Goal: Task Accomplishment & Management: Complete application form

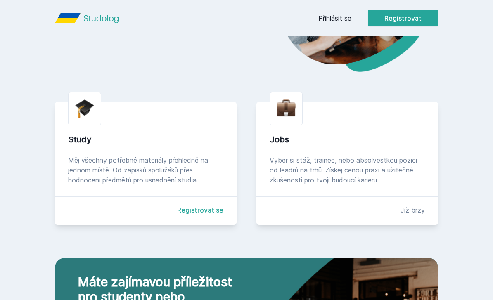
scroll to position [141, 0]
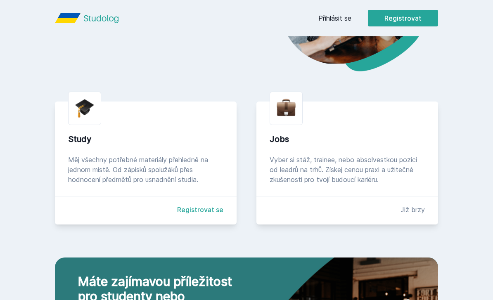
click at [419, 20] on button "Registrovat" at bounding box center [403, 18] width 70 height 17
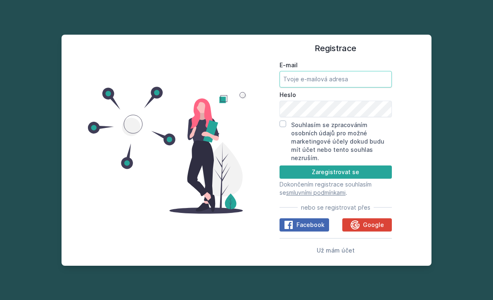
click at [348, 88] on input "E-mail" at bounding box center [336, 79] width 112 height 17
type input "[EMAIL_ADDRESS][DOMAIN_NAME]"
click at [340, 99] on label "Heslo" at bounding box center [336, 95] width 112 height 8
click at [285, 127] on input "Souhlasím se zpracováním osobních údajů pro možné marketingové účely dokud budu…" at bounding box center [283, 124] width 7 height 7
checkbox input "true"
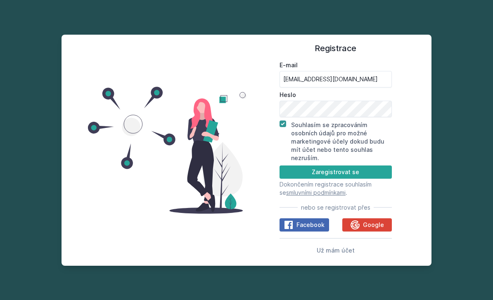
click at [374, 179] on button "Zaregistrovat se" at bounding box center [336, 172] width 112 height 13
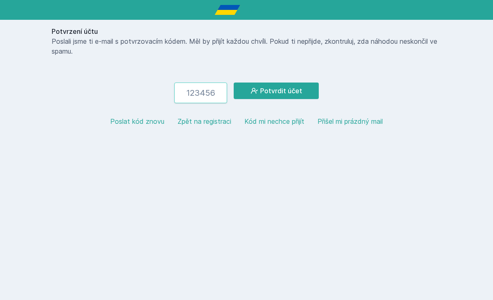
click at [198, 88] on input "number" at bounding box center [200, 93] width 53 height 21
paste input "960565"
type input "960565"
click at [309, 89] on button "Potvrdit účet" at bounding box center [276, 91] width 85 height 17
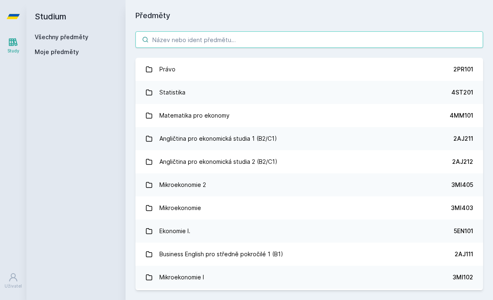
click at [279, 36] on input "search" at bounding box center [310, 39] width 348 height 17
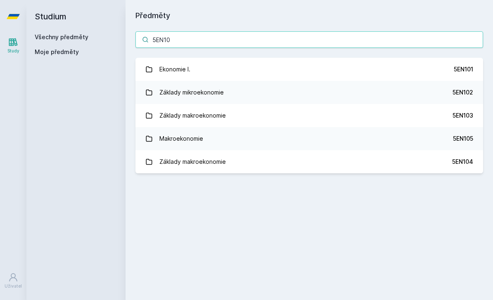
type input "5EN10"
click at [433, 92] on link "Základy mikroekonomie 5EN102" at bounding box center [310, 92] width 348 height 23
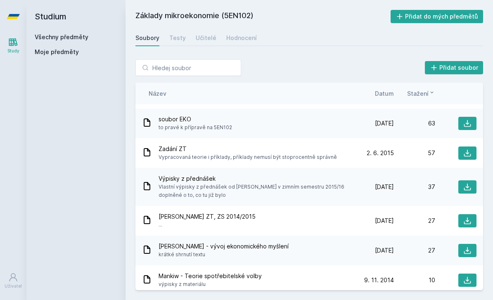
scroll to position [26, 0]
click at [186, 60] on input "search" at bounding box center [189, 68] width 106 height 17
click at [220, 60] on input "search" at bounding box center [189, 68] width 106 height 17
click at [209, 34] on div "Učitelé" at bounding box center [206, 38] width 21 height 8
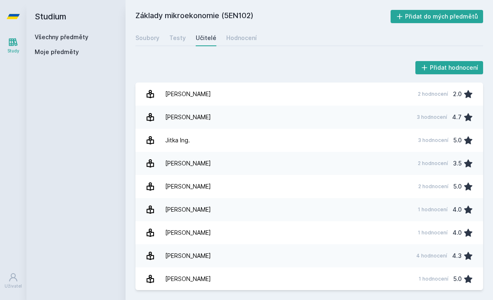
click at [413, 156] on link "[PERSON_NAME] 2 hodnocení 3.5" at bounding box center [310, 163] width 348 height 23
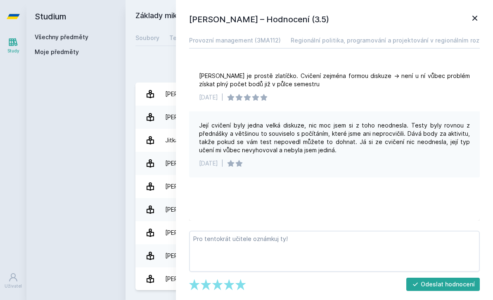
click at [477, 13] on icon at bounding box center [475, 18] width 10 height 10
click at [159, 62] on div "Přidat hodnocení" at bounding box center [310, 68] width 348 height 17
click at [147, 40] on div "Soubory" at bounding box center [148, 38] width 24 height 8
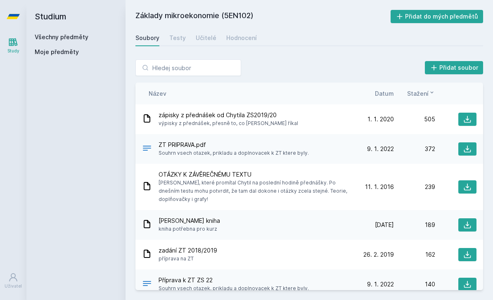
click at [72, 58] on div "Moje předměty" at bounding box center [76, 54] width 83 height 12
click at [97, 61] on div "Studium Všechny předměty Moje předměty" at bounding box center [75, 150] width 99 height 300
click at [99, 47] on div "Všechny předměty Moje předměty" at bounding box center [76, 46] width 83 height 26
click at [75, 48] on span "Moje předměty" at bounding box center [57, 52] width 44 height 8
click at [67, 64] on div "Studium Všechny předměty Moje předměty" at bounding box center [75, 150] width 99 height 300
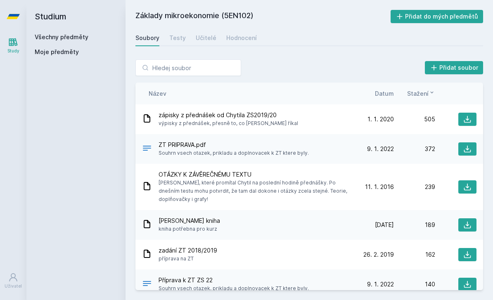
click at [71, 51] on span "Moje předměty" at bounding box center [57, 52] width 44 height 8
click at [69, 39] on link "Všechny předměty" at bounding box center [62, 36] width 54 height 7
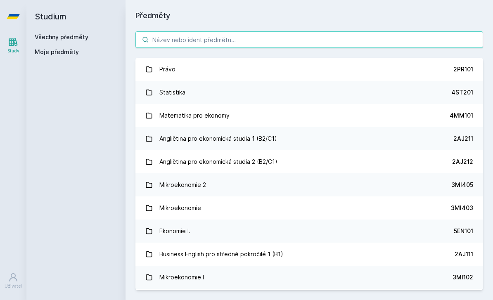
click at [278, 34] on input "search" at bounding box center [310, 39] width 348 height 17
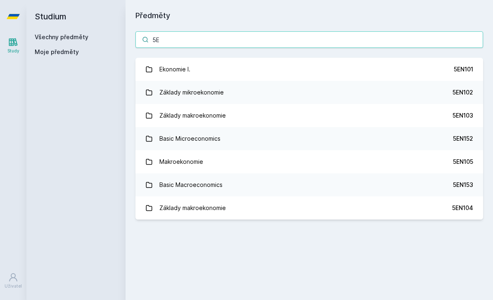
type input "5"
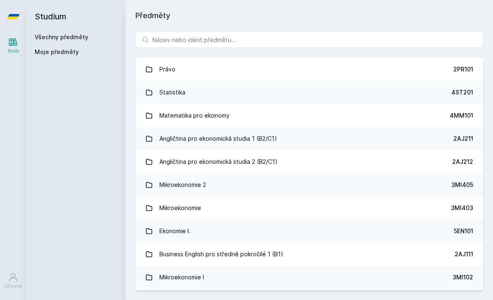
click at [459, 74] on link "Právo 2PR101" at bounding box center [310, 69] width 348 height 23
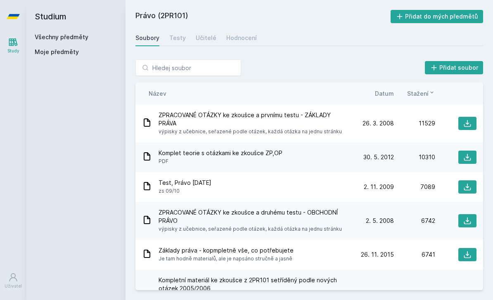
click at [433, 20] on button "Přidat do mých předmětů" at bounding box center [437, 16] width 93 height 13
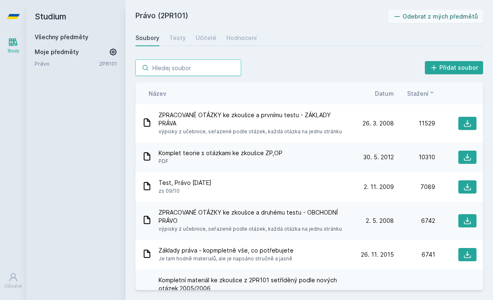
click at [204, 68] on input "search" at bounding box center [189, 68] width 106 height 17
click at [86, 33] on link "Všechny předměty" at bounding box center [62, 36] width 54 height 7
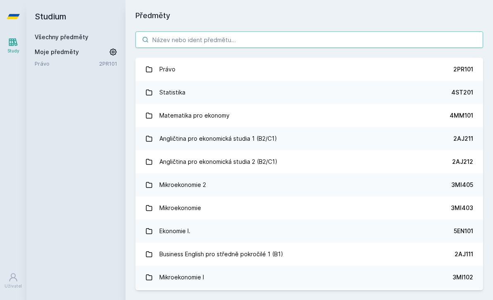
click at [219, 41] on input "search" at bounding box center [310, 39] width 348 height 17
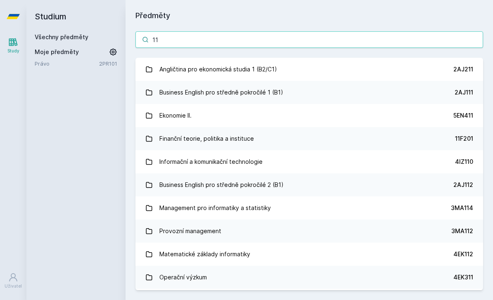
type input "11F"
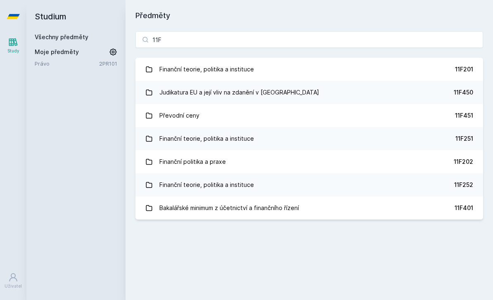
click at [349, 74] on link "Finanční teorie, politika a instituce 11F201" at bounding box center [310, 69] width 348 height 23
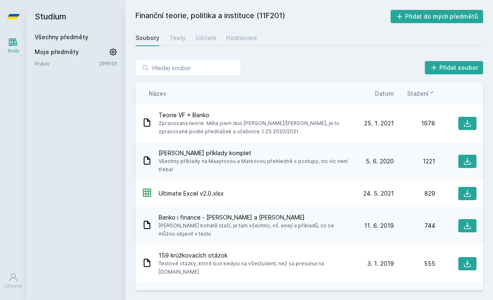
click at [466, 69] on button "Přidat soubor" at bounding box center [454, 67] width 59 height 13
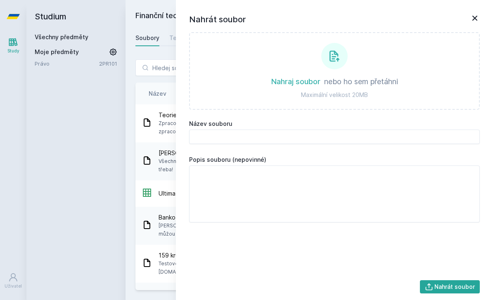
click at [472, 11] on div "Nahrát soubor Nahraj soubor nebo ho sem přetáhni Maximální velikost 20MB Název …" at bounding box center [334, 150] width 317 height 300
click at [476, 7] on div "Nahrát soubor Nahraj soubor nebo ho sem přetáhni Maximální velikost 20MB Název …" at bounding box center [334, 150] width 317 height 300
click at [480, 9] on div "Nahrát soubor Nahraj soubor nebo ho sem přetáhni Maximální velikost 20MB Název …" at bounding box center [334, 150] width 317 height 300
click at [472, 22] on icon at bounding box center [475, 18] width 10 height 10
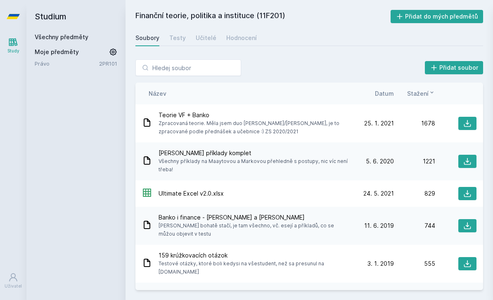
click at [475, 26] on div "Finanční teorie, politika a instituce (11F201) Přidat do mých předmětů [GEOGRAP…" at bounding box center [310, 150] width 348 height 281
click at [457, 16] on button "Přidat do mých předmětů" at bounding box center [437, 16] width 93 height 13
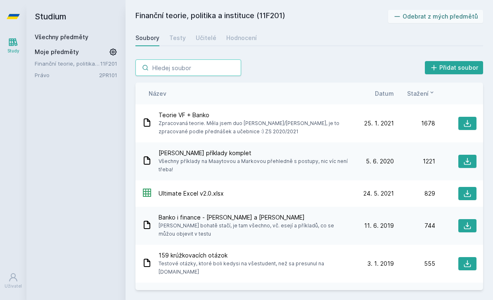
click at [176, 74] on input "search" at bounding box center [189, 68] width 106 height 17
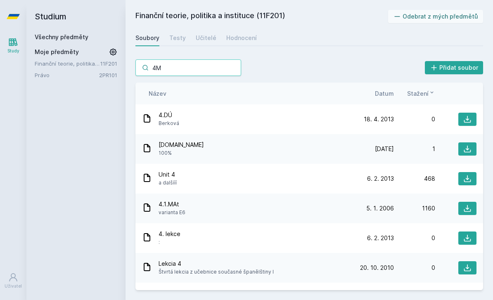
type input "4MM"
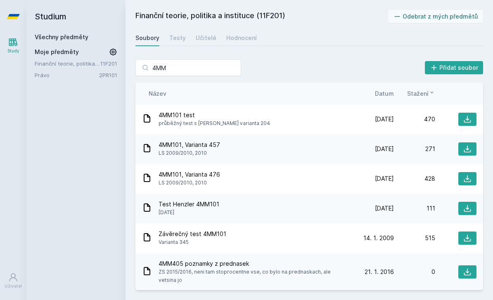
click at [56, 37] on link "Všechny předměty" at bounding box center [62, 36] width 54 height 7
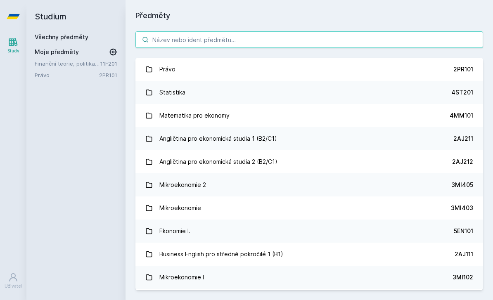
click at [173, 47] on input "search" at bounding box center [310, 39] width 348 height 17
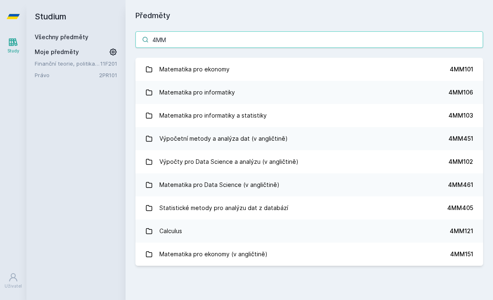
type input "4MM1"
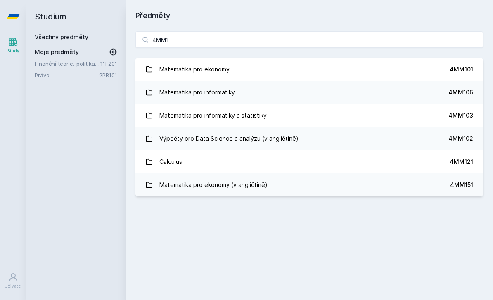
click at [336, 62] on link "Matematika pro ekonomy 4MM101" at bounding box center [310, 69] width 348 height 23
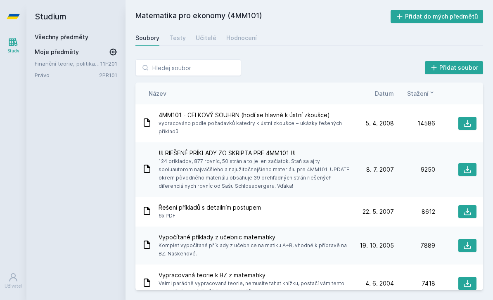
click at [471, 20] on button "Přidat do mých předmětů" at bounding box center [437, 16] width 93 height 13
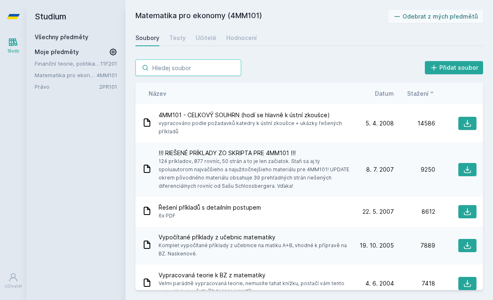
click at [206, 71] on input "search" at bounding box center [189, 68] width 106 height 17
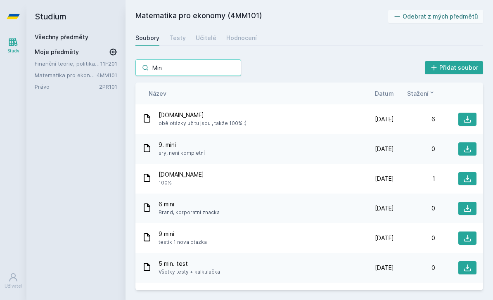
type input "Min"
click at [97, 40] on div "Všechny předměty" at bounding box center [76, 37] width 83 height 8
click at [77, 34] on link "Všechny předměty" at bounding box center [62, 36] width 54 height 7
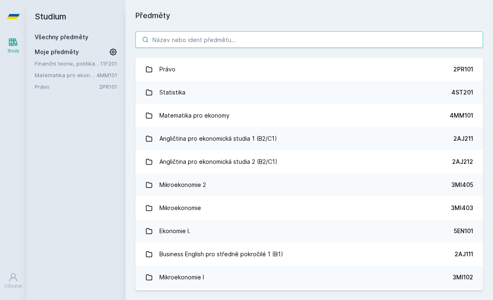
click at [236, 43] on input "search" at bounding box center [310, 39] width 348 height 17
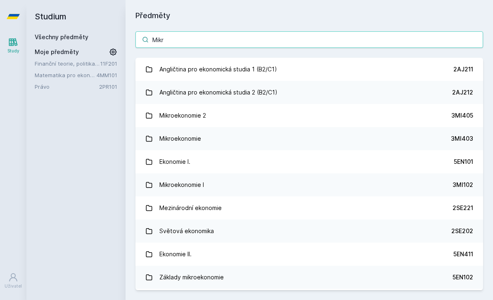
type input "Mikro"
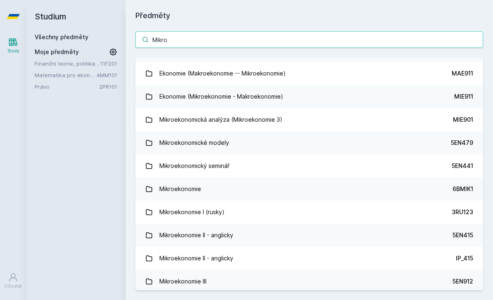
scroll to position [551, 0]
click at [326, 199] on link "Mikroekonomie 6BMIK1" at bounding box center [310, 189] width 348 height 23
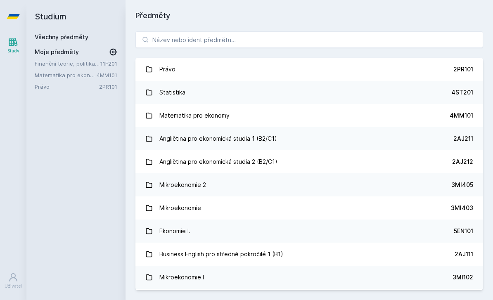
click at [308, 185] on link "Mikroekonomie 2 3MI405" at bounding box center [310, 185] width 348 height 23
click at [59, 35] on link "Všechny předměty" at bounding box center [62, 36] width 54 height 7
click at [64, 38] on link "Všechny předměty" at bounding box center [62, 36] width 54 height 7
click at [321, 36] on input "search" at bounding box center [310, 39] width 348 height 17
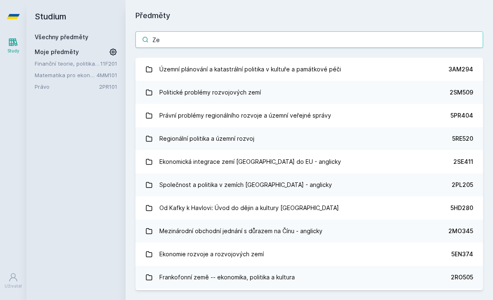
type input "Z"
